Goal: Information Seeking & Learning: Learn about a topic

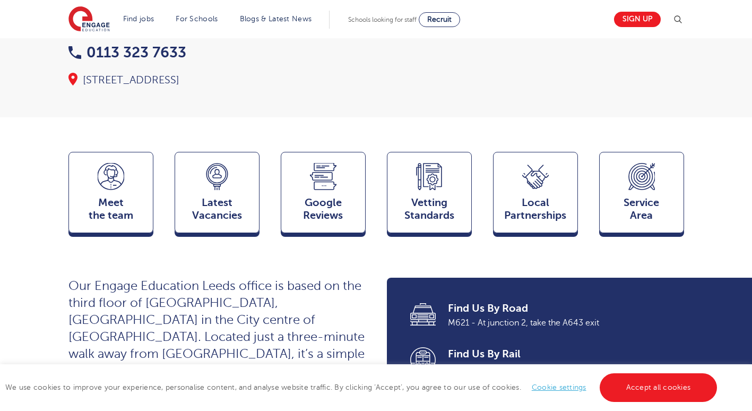
scroll to position [196, 0]
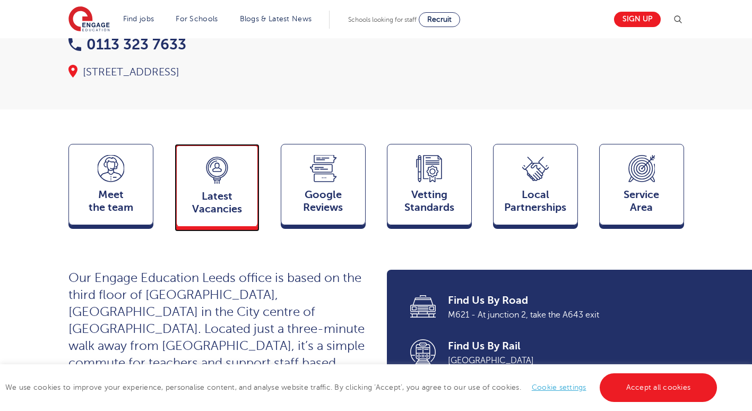
click at [214, 190] on span "Latest Vacancies" at bounding box center [217, 202] width 70 height 25
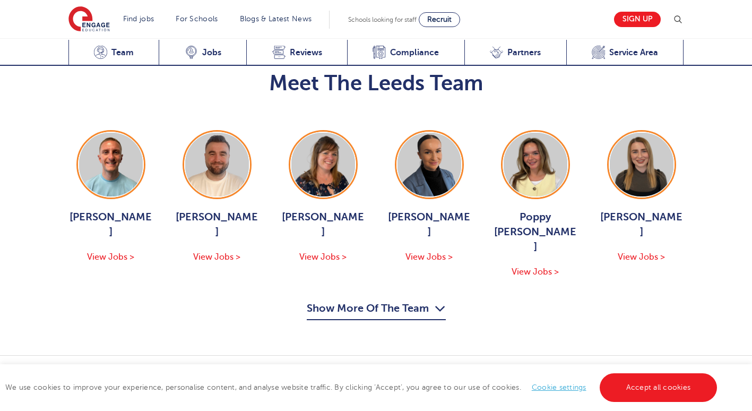
scroll to position [1478, 0]
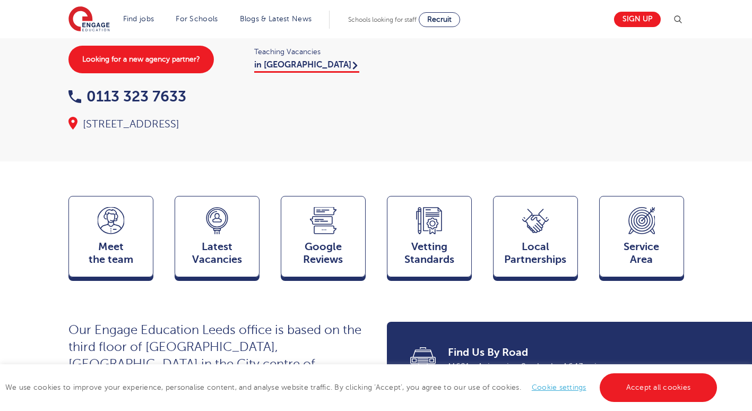
scroll to position [155, 0]
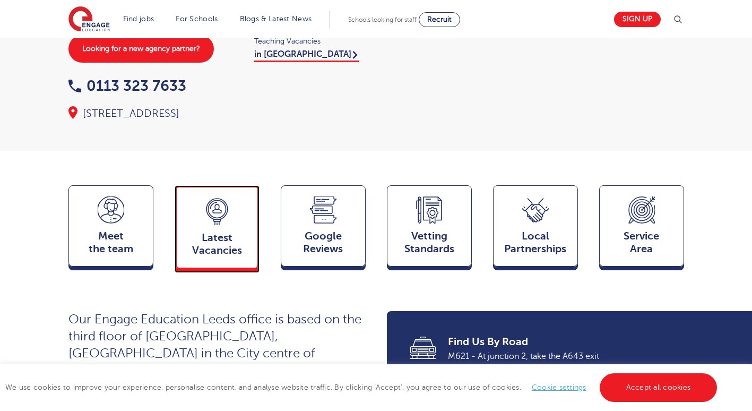
click at [240, 201] on div "Latest Vacancies Jobs" at bounding box center [217, 226] width 85 height 83
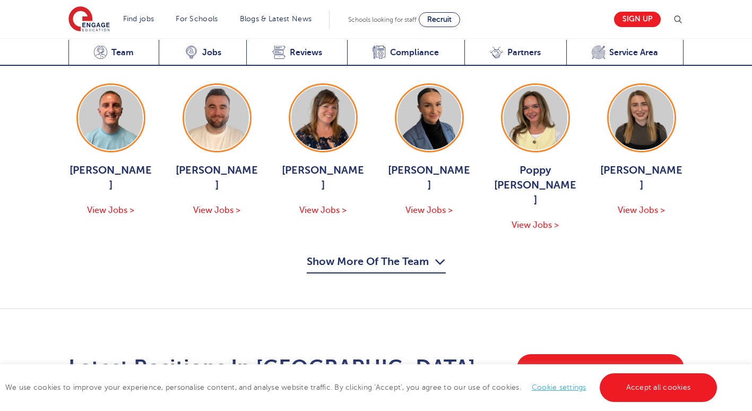
scroll to position [1483, 0]
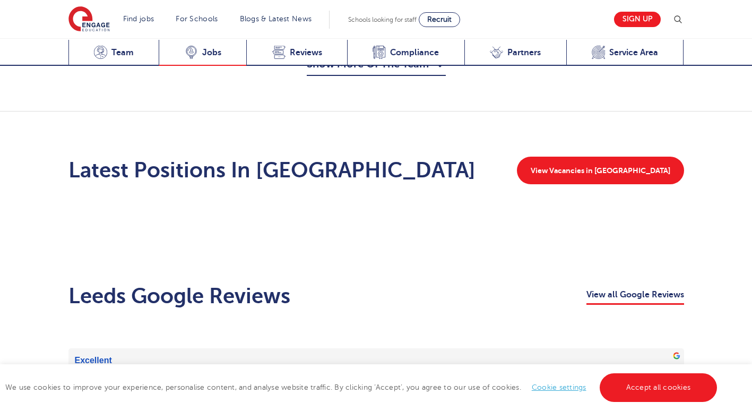
click at [200, 49] on div "Latest Vacancies Jobs" at bounding box center [203, 53] width 88 height 26
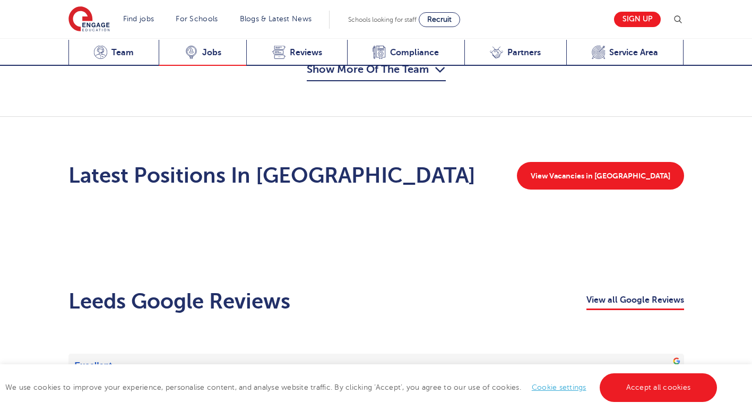
scroll to position [1478, 0]
click at [207, 62] on div "Latest Vacancies Jobs" at bounding box center [203, 53] width 88 height 26
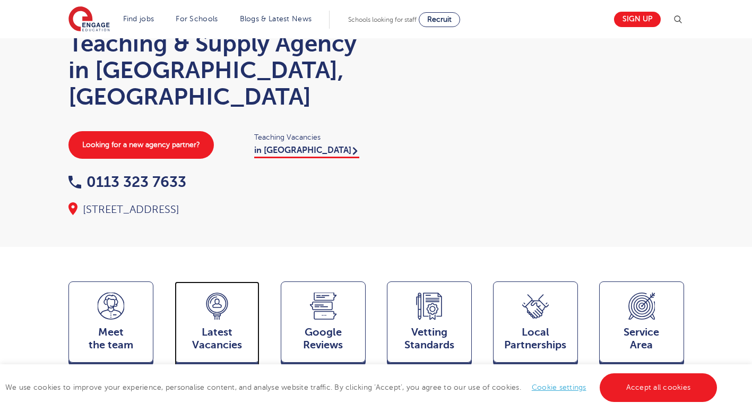
scroll to position [0, 0]
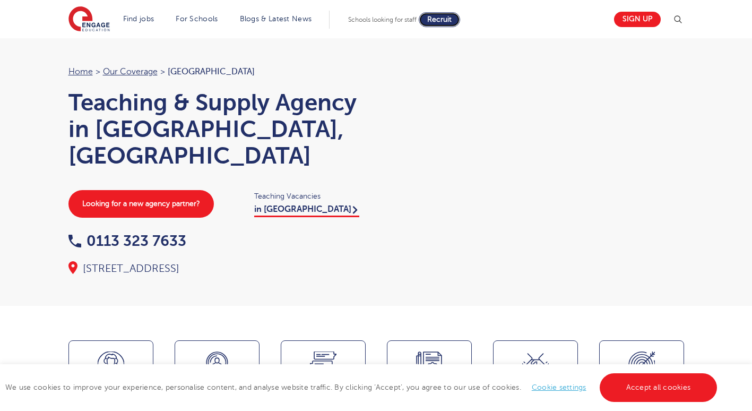
click at [441, 24] on link "Recruit" at bounding box center [439, 19] width 41 height 15
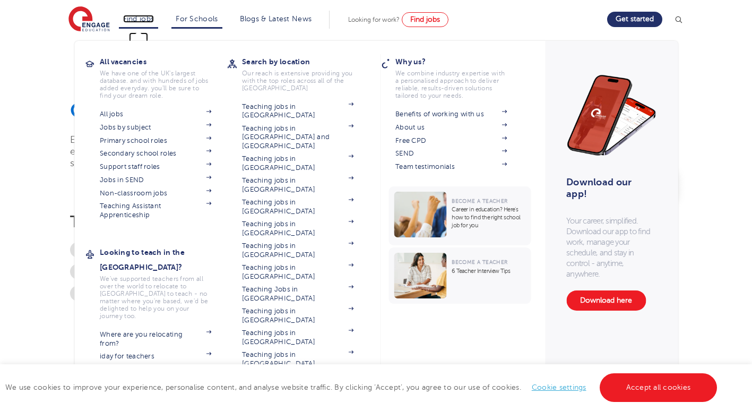
click at [145, 22] on link "Find jobs" at bounding box center [138, 19] width 31 height 8
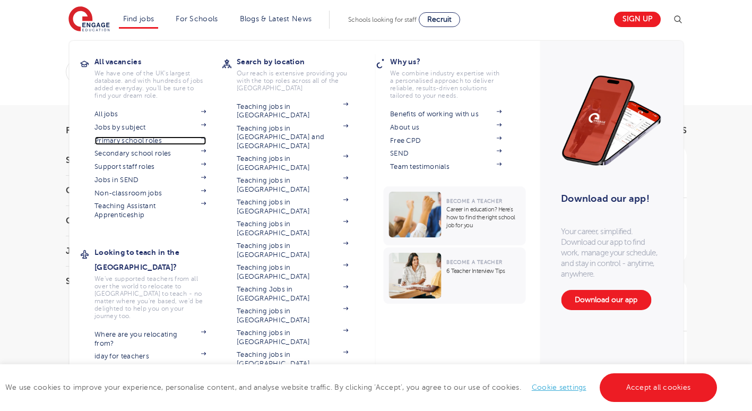
click at [139, 138] on link "Primary school roles" at bounding box center [150, 140] width 111 height 8
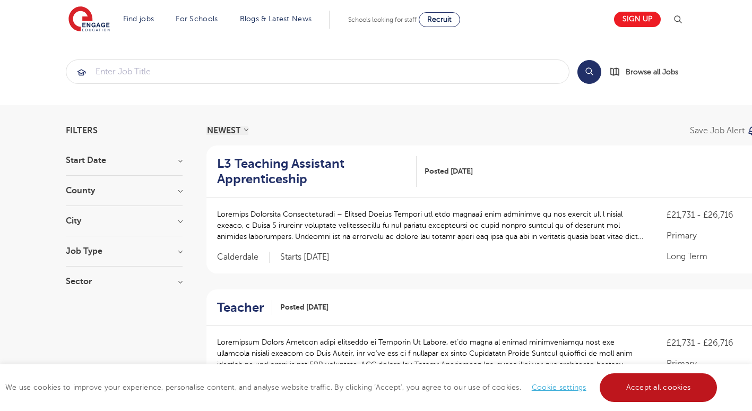
click at [661, 393] on link "Accept all cookies" at bounding box center [659, 387] width 118 height 29
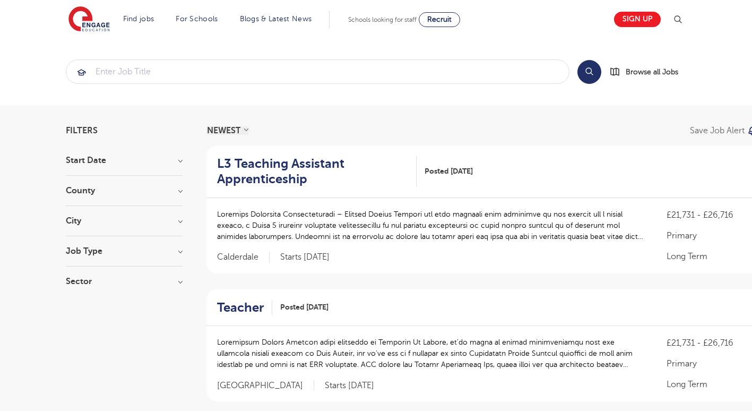
click at [118, 228] on div "City Leeds 21 Kirklees 16 Worthing 4 Wealden 3 Adur 2 Show more" at bounding box center [124, 227] width 117 height 20
click at [121, 222] on h3 "City" at bounding box center [124, 221] width 117 height 8
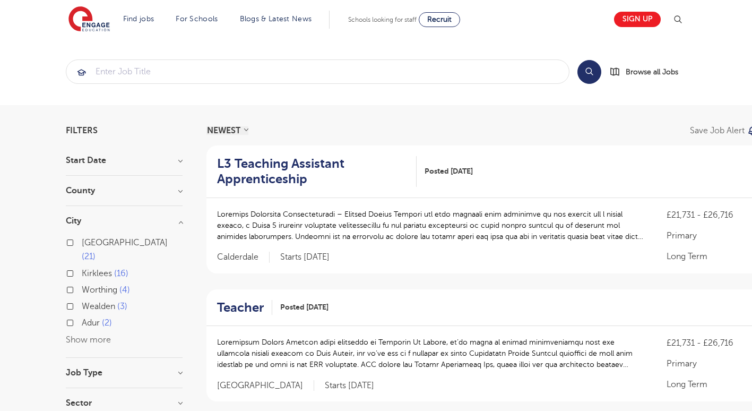
click at [91, 269] on span "Kirklees" at bounding box center [97, 274] width 30 height 10
click at [89, 269] on input "Kirklees 16" at bounding box center [85, 272] width 7 height 7
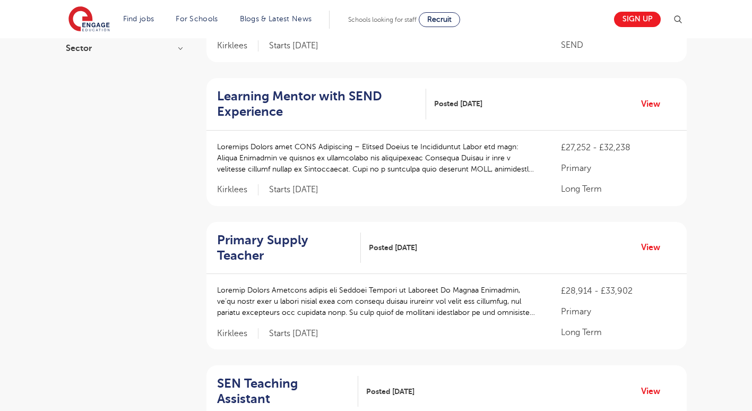
scroll to position [357, 0]
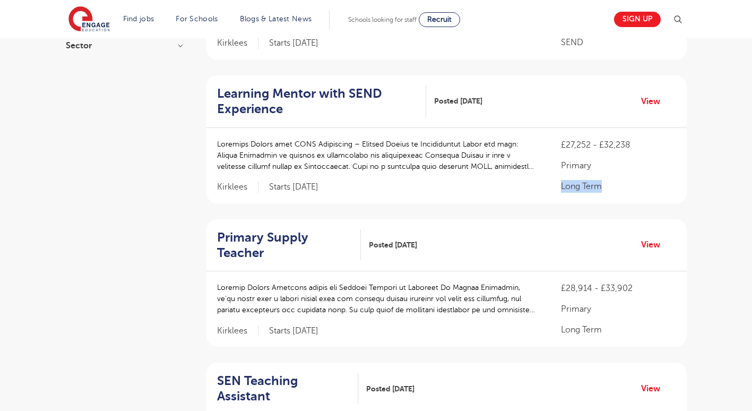
drag, startPoint x: 744, startPoint y: 147, endPoint x: 740, endPoint y: 169, distance: 22.7
click at [416, 282] on p at bounding box center [378, 298] width 323 height 33
click at [286, 230] on h2 "Primary Supply Teacher" at bounding box center [285, 245] width 136 height 31
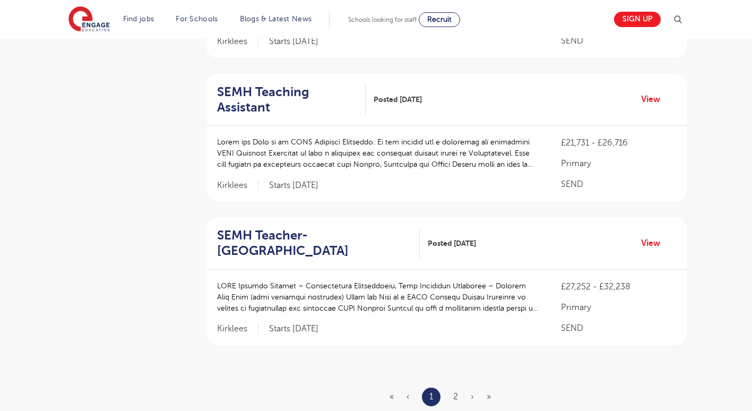
scroll to position [1229, 0]
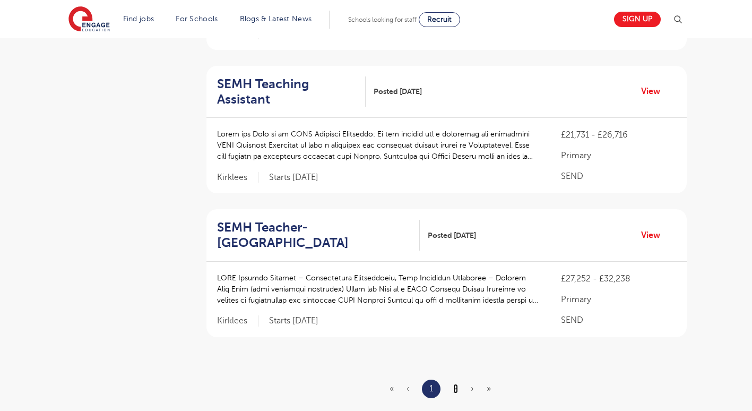
click at [454, 384] on link "2" at bounding box center [455, 389] width 5 height 10
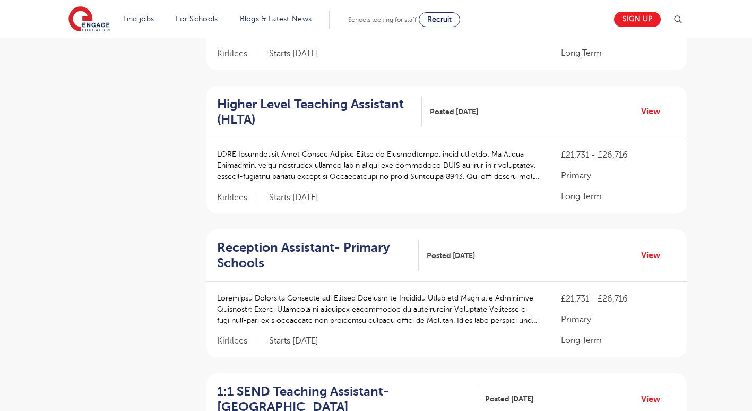
scroll to position [450, 0]
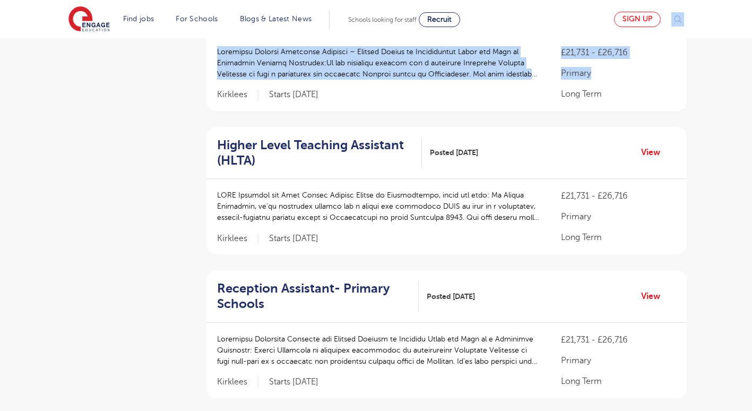
drag, startPoint x: 633, startPoint y: 52, endPoint x: 630, endPoint y: 22, distance: 29.9
click at [630, 22] on body "Find jobs All vacancies We have one of the UK's largest database. and with hund…" at bounding box center [376, 250] width 752 height 1401
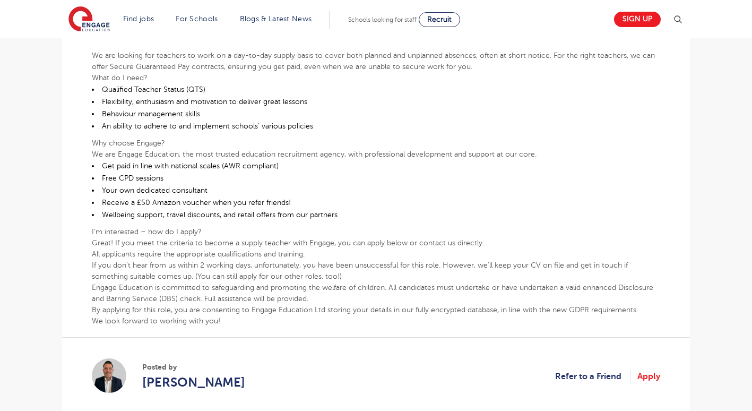
scroll to position [367, 0]
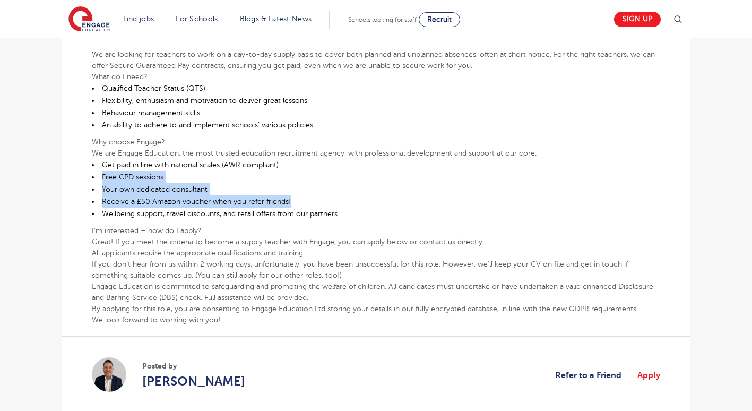
drag, startPoint x: 748, startPoint y: 165, endPoint x: 748, endPoint y: 207, distance: 41.4
click at [748, 207] on main "Search Browse all Jobs Primary Supply Teacher Posted [DATE] Refer to a Friend A…" at bounding box center [376, 124] width 752 height 982
